Goal: Book appointment/travel/reservation

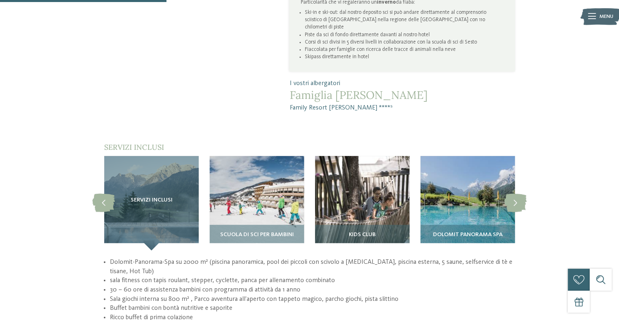
scroll to position [631, 0]
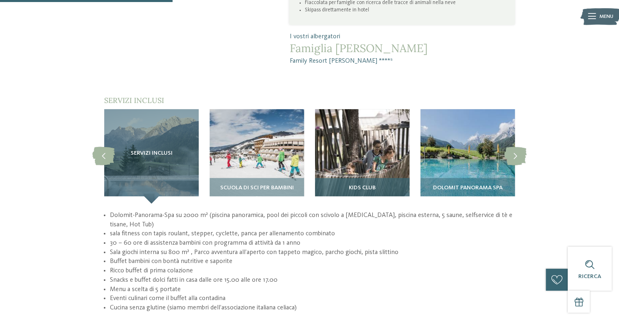
click at [317, 178] on div "Kids Club" at bounding box center [362, 191] width 94 height 26
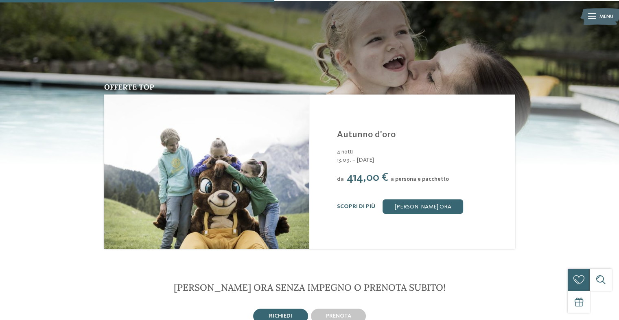
scroll to position [1006, 0]
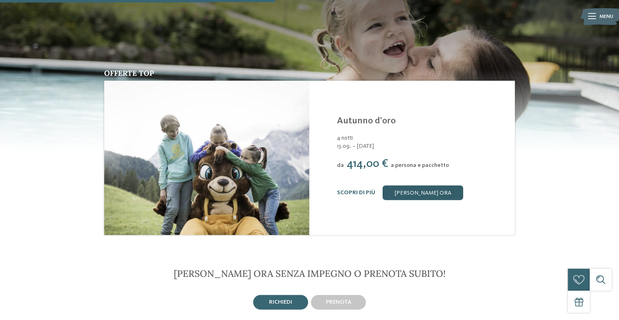
click at [317, 185] on link "[PERSON_NAME] ora" at bounding box center [423, 192] width 81 height 15
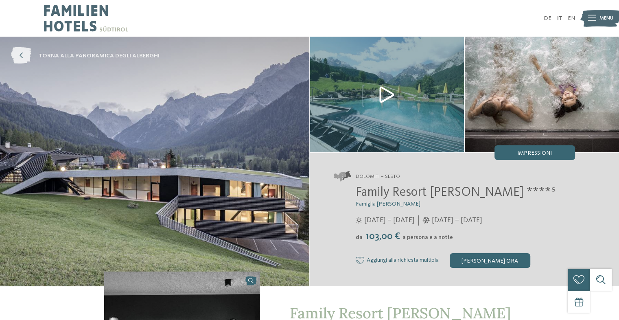
click at [77, 54] on span "torna alla panoramica degli alberghi" at bounding box center [99, 56] width 121 height 8
click at [99, 56] on span "torna alla panoramica degli alberghi" at bounding box center [99, 56] width 121 height 8
